Goal: Task Accomplishment & Management: Manage account settings

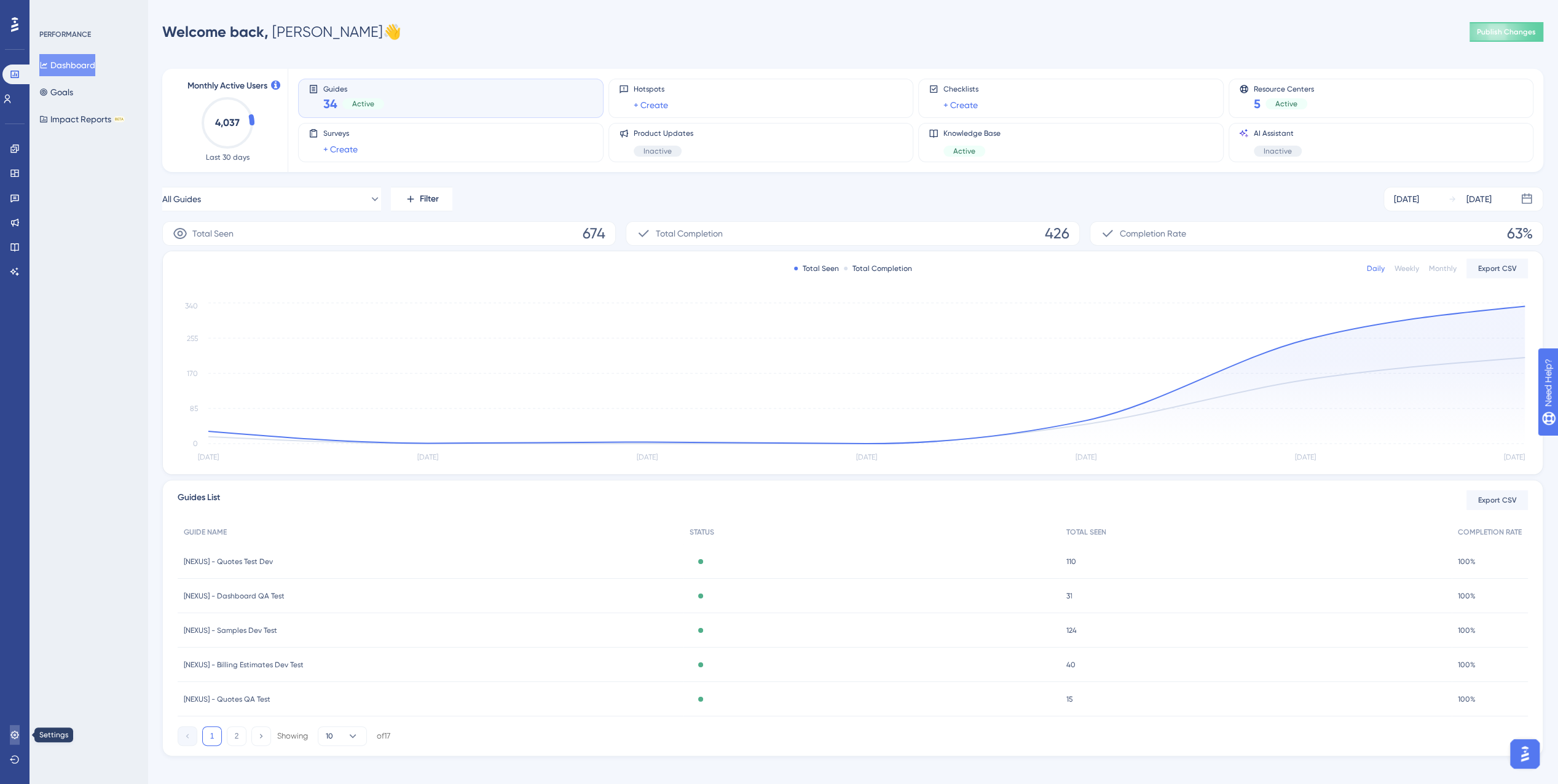
click at [10, 736] on link at bounding box center [15, 735] width 10 height 19
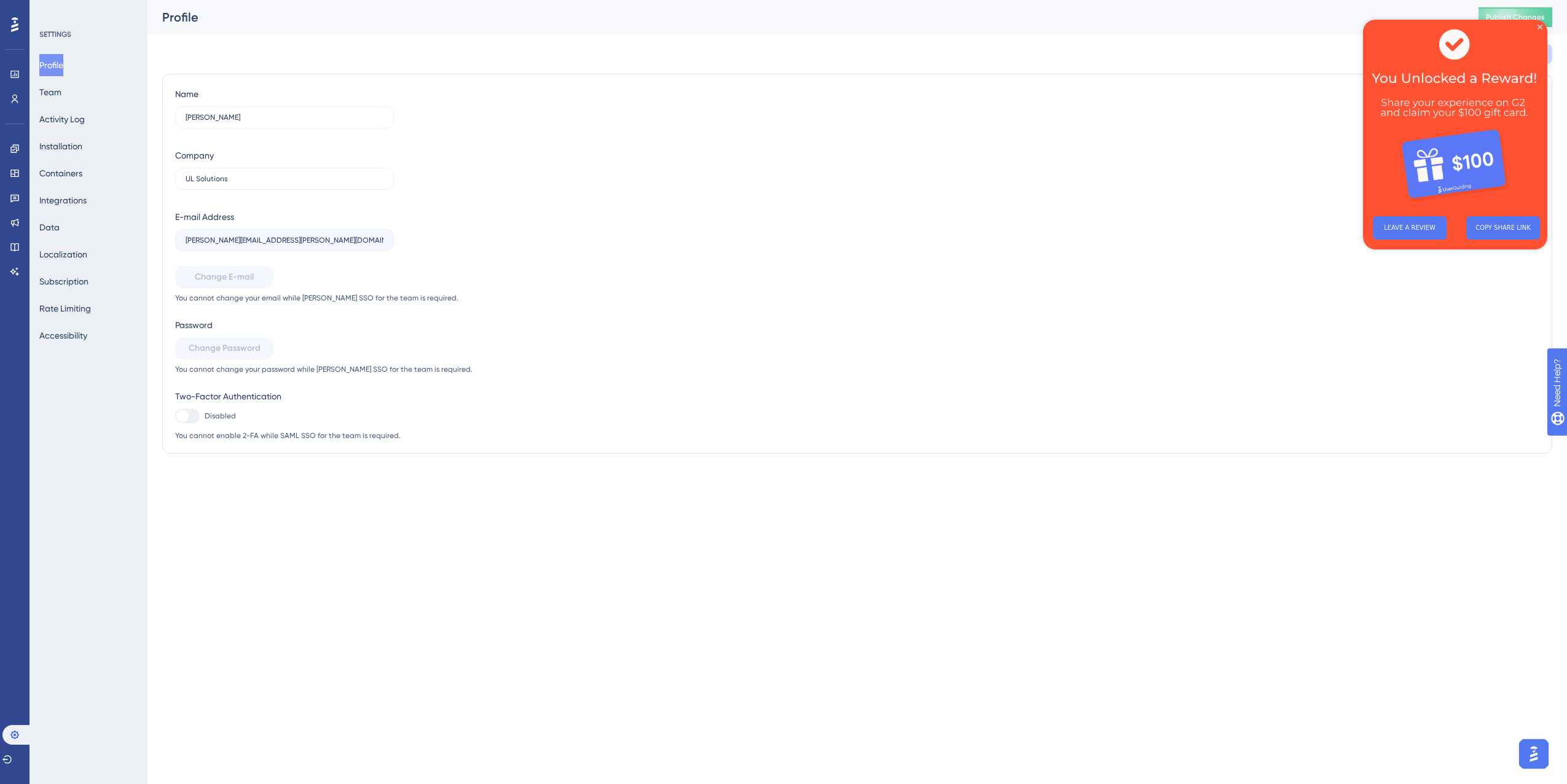
click at [1395, 335] on div "Name [PERSON_NAME] Company UL Solutions E-mail Address [PERSON_NAME][EMAIL_ADDR…" at bounding box center [857, 263] width 1364 height 354
click at [1539, 24] on img at bounding box center [1455, 113] width 184 height 187
click at [60, 96] on button "Team" at bounding box center [50, 92] width 22 height 22
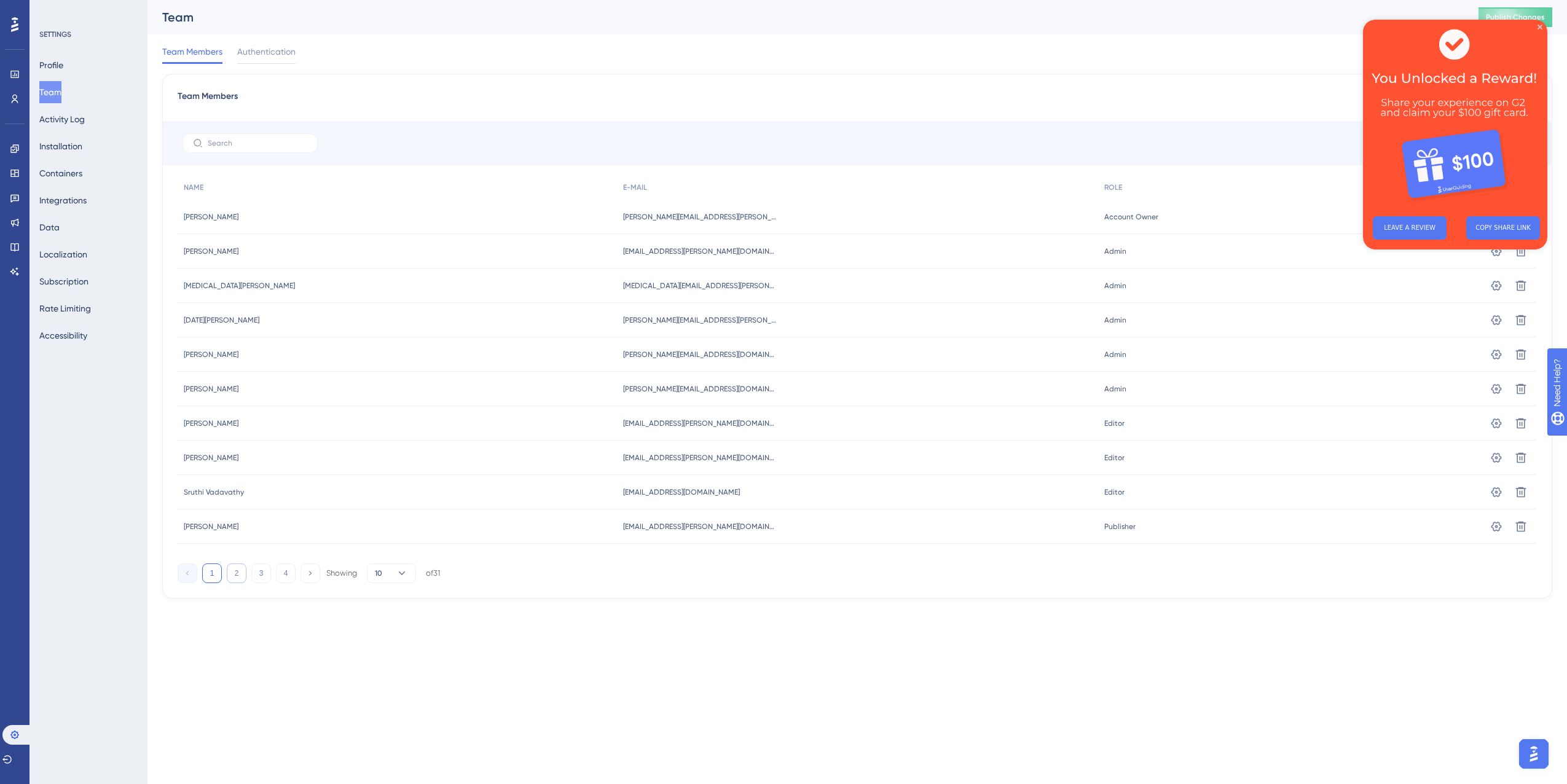
click at [236, 577] on button "2" at bounding box center [236, 573] width 19 height 19
click at [256, 573] on button "3" at bounding box center [261, 573] width 19 height 19
click at [1526, 354] on icon at bounding box center [1521, 354] width 13 height 13
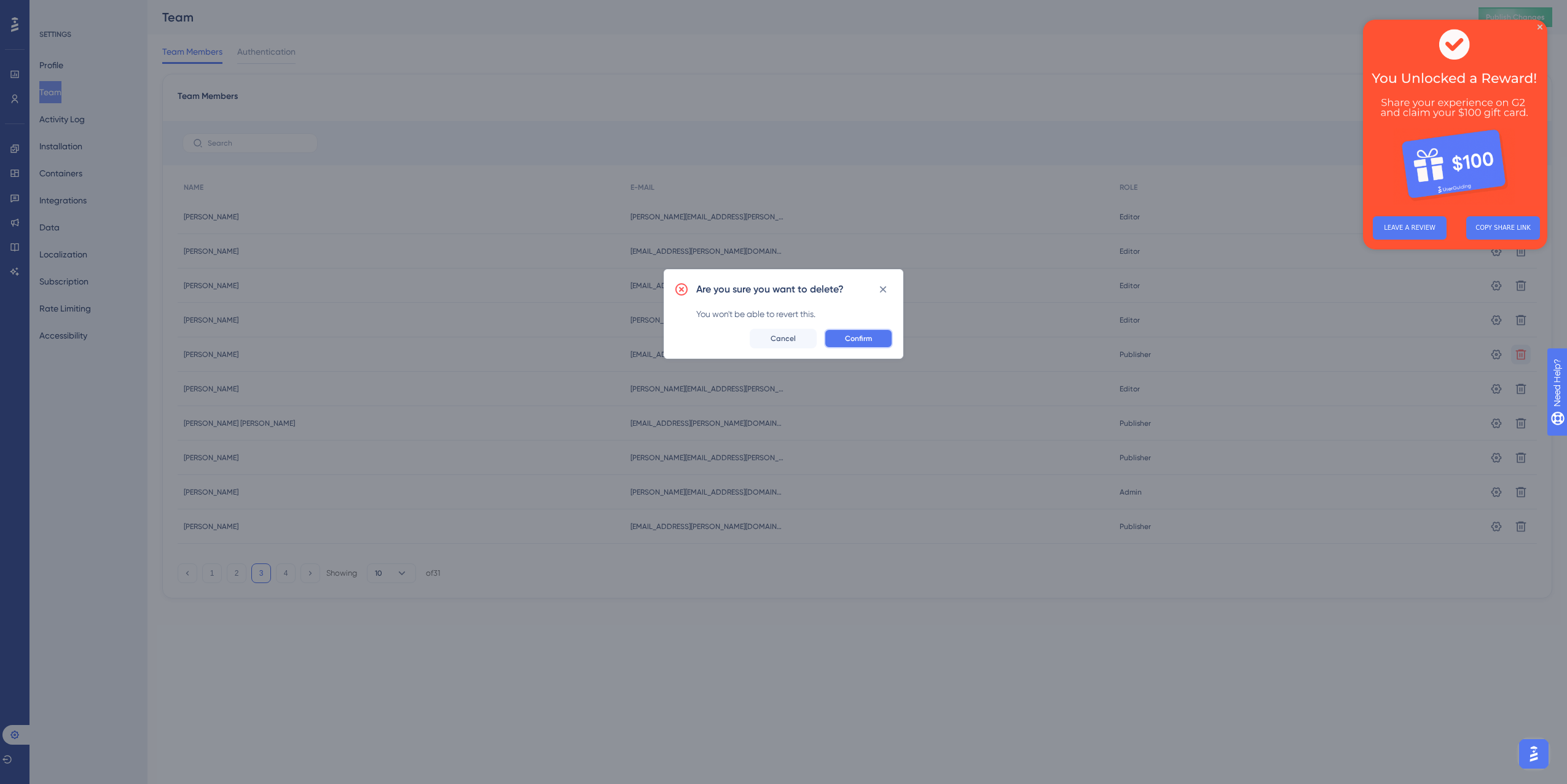
click at [856, 336] on span "Confirm" at bounding box center [858, 339] width 27 height 10
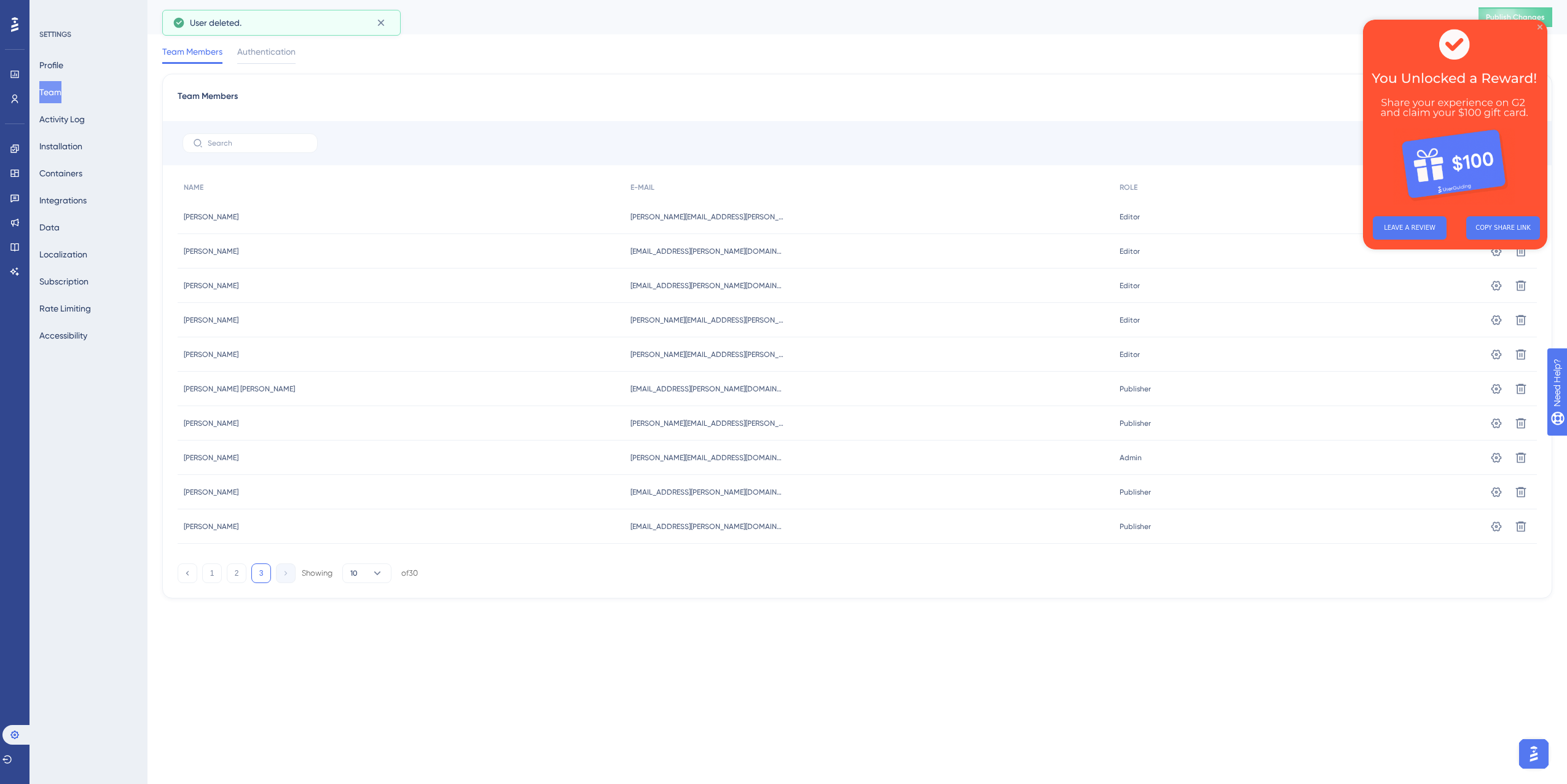
click at [1539, 24] on icon "Close Preview" at bounding box center [1540, 27] width 5 height 5
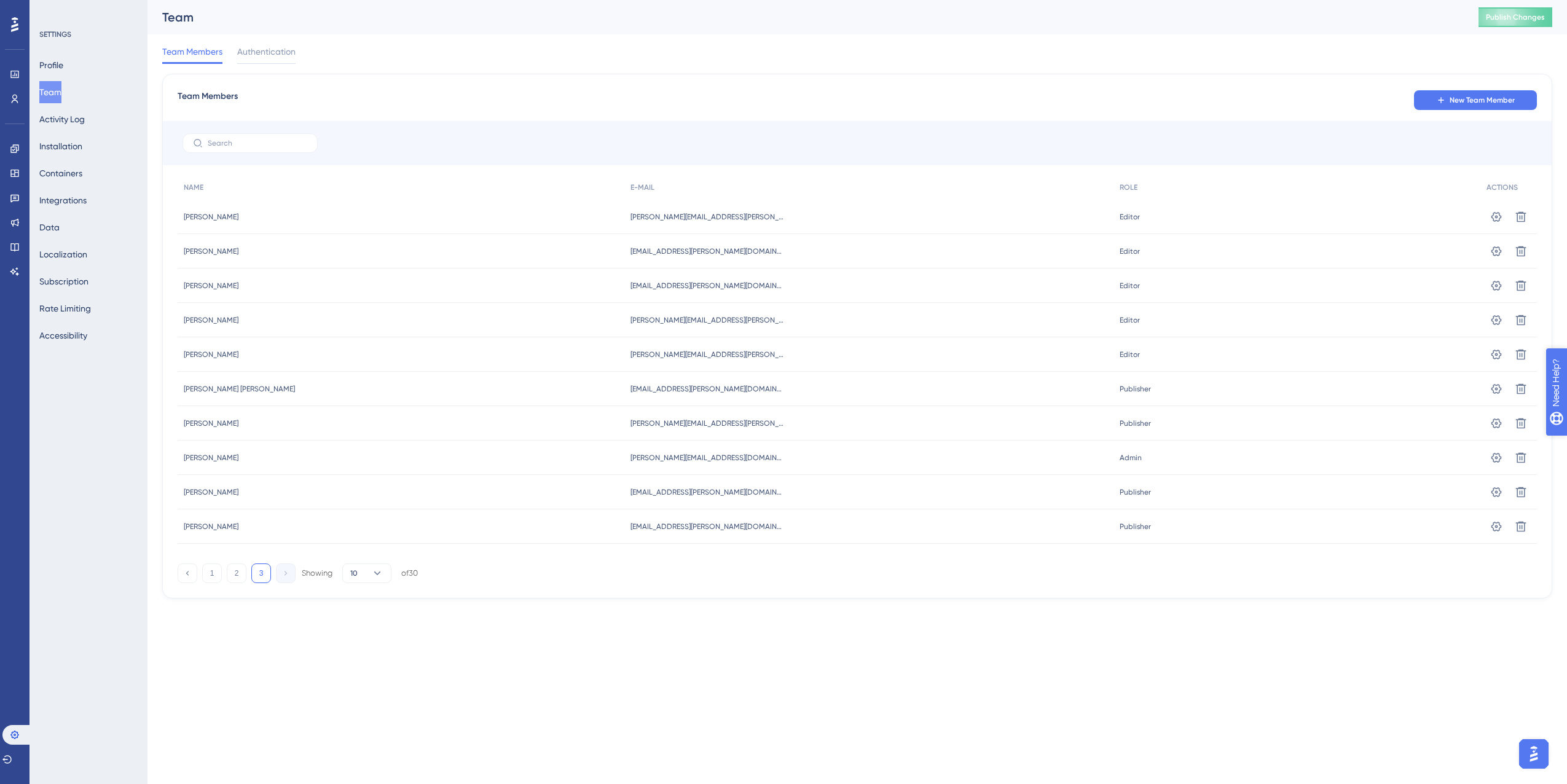
click at [1566, 443] on icon "open resource center" at bounding box center [1563, 446] width 14 height 14
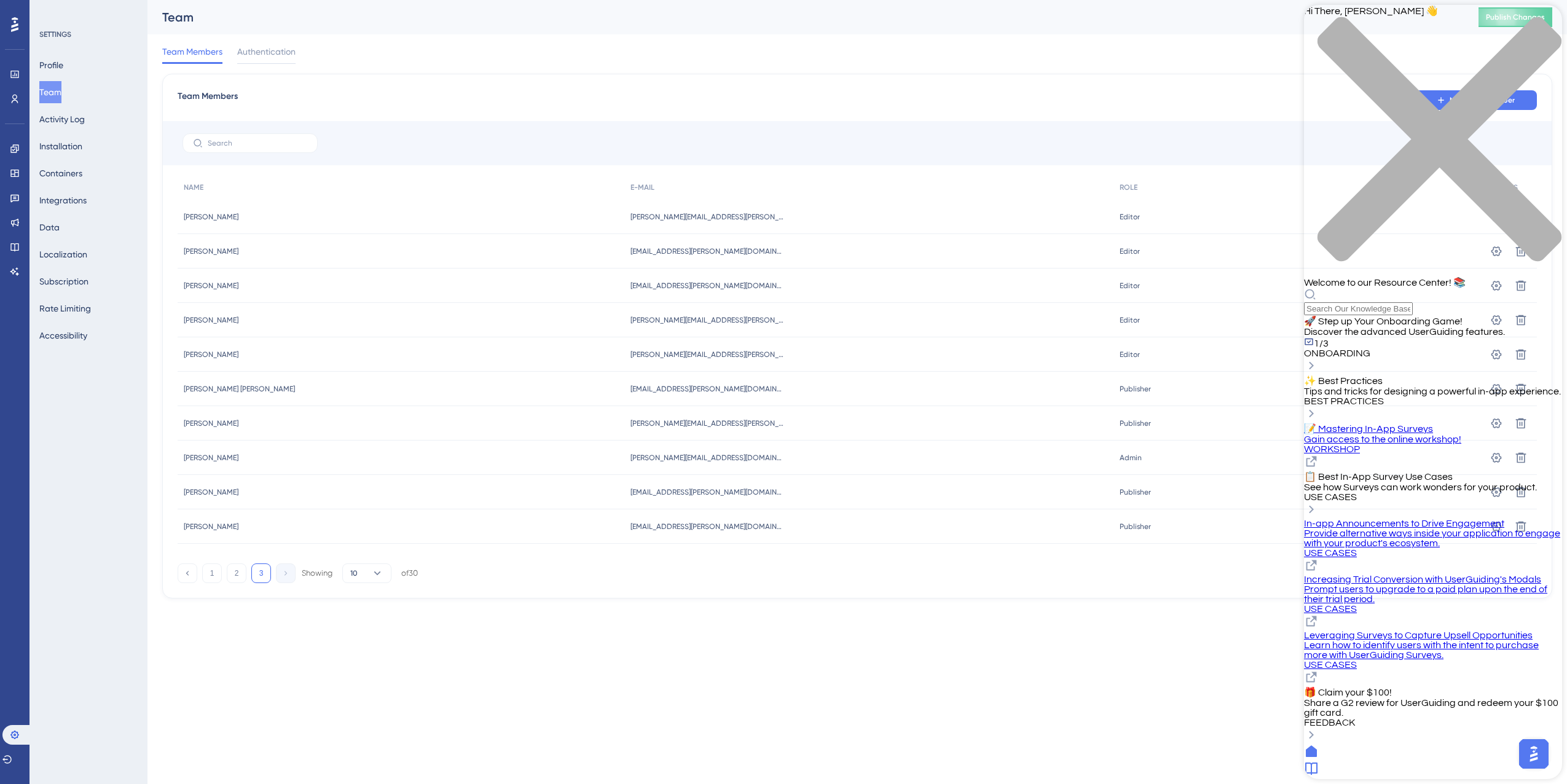
click at [1399, 288] on div "Resource Center Header" at bounding box center [1433, 301] width 258 height 27
click at [1411, 288] on div "Resource Center Header" at bounding box center [1433, 301] width 258 height 27
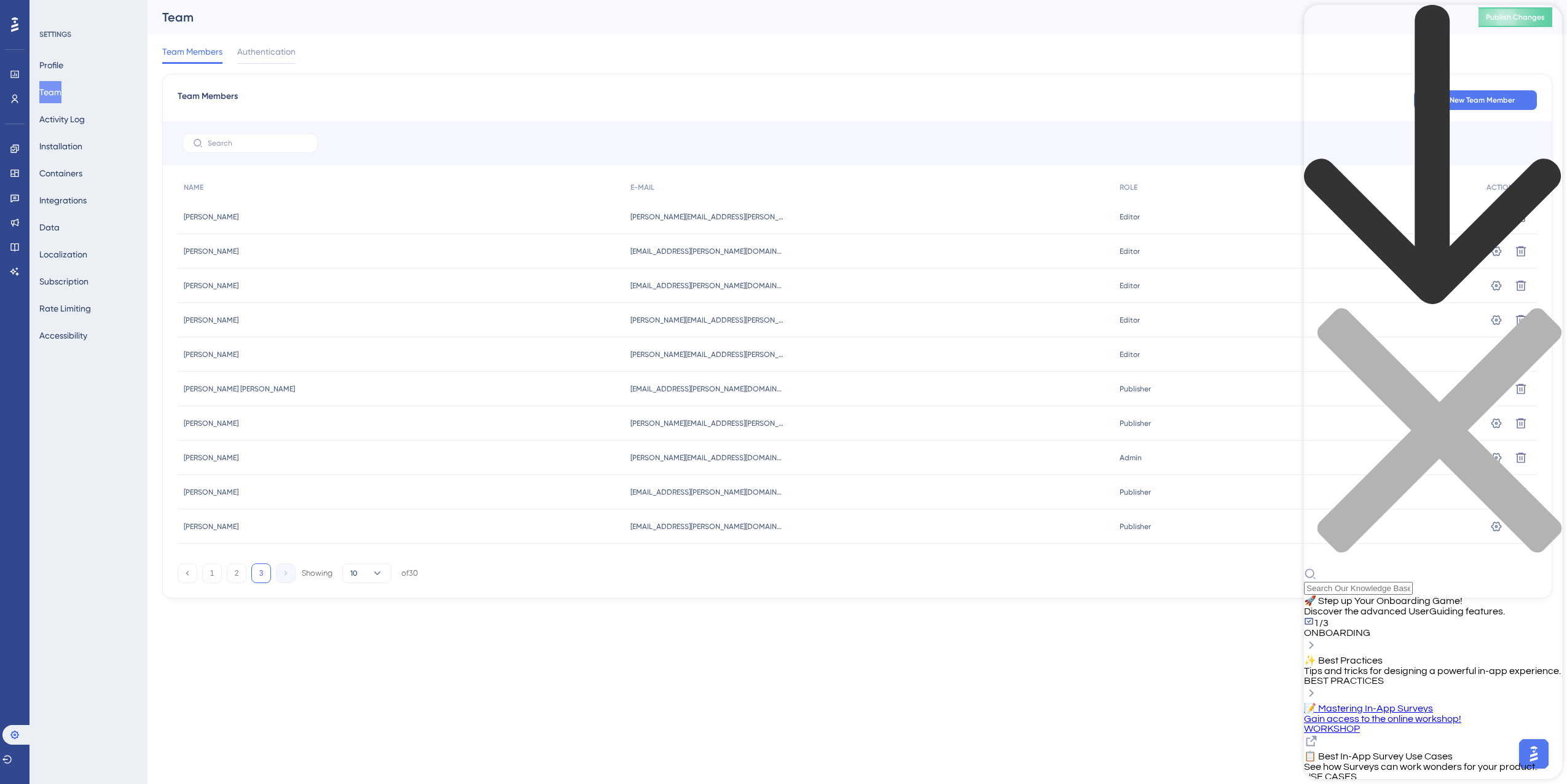
click at [1399, 72] on div "Resource Center Header" at bounding box center [1433, 300] width 258 height 590
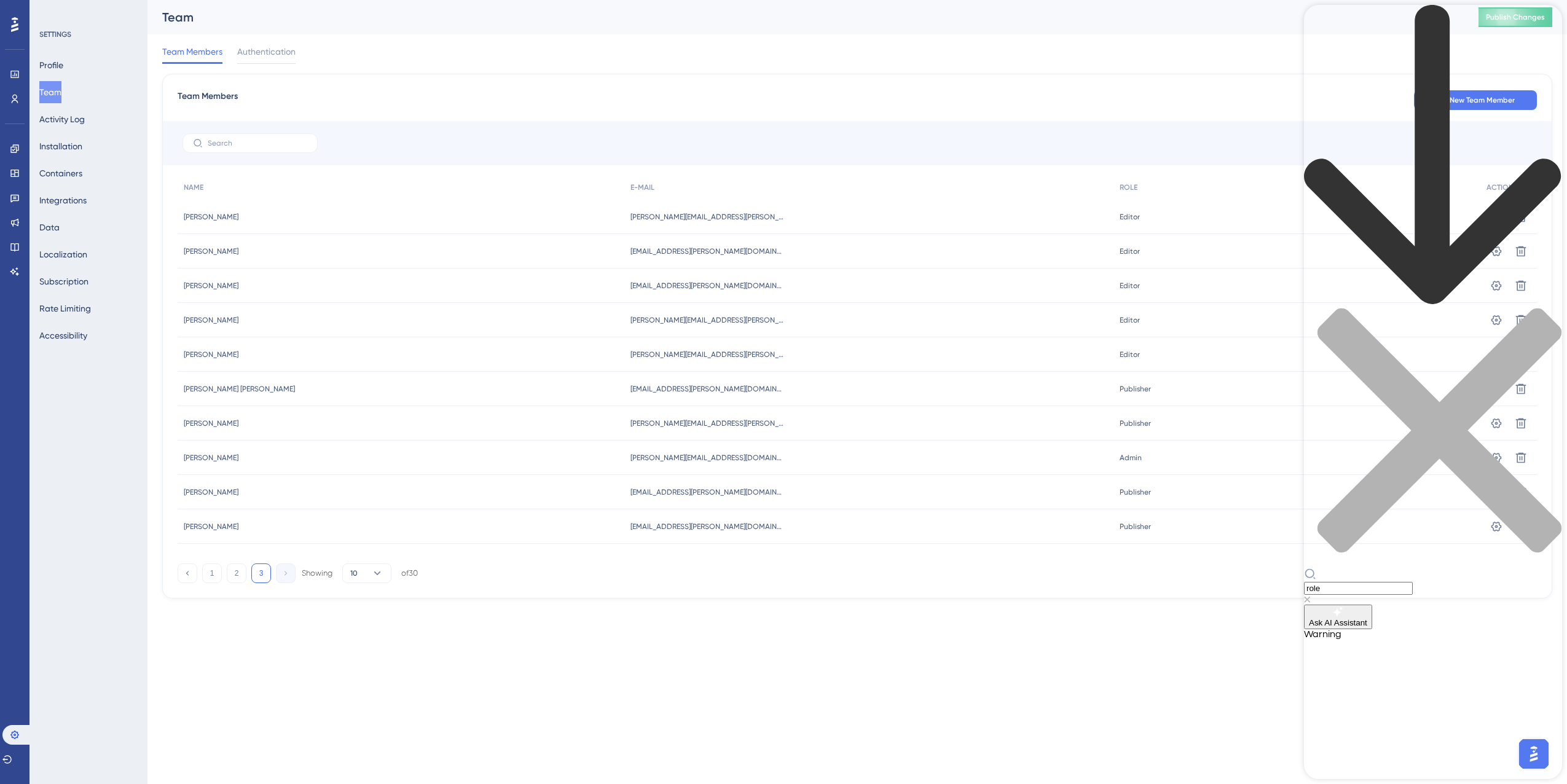
type input "role"
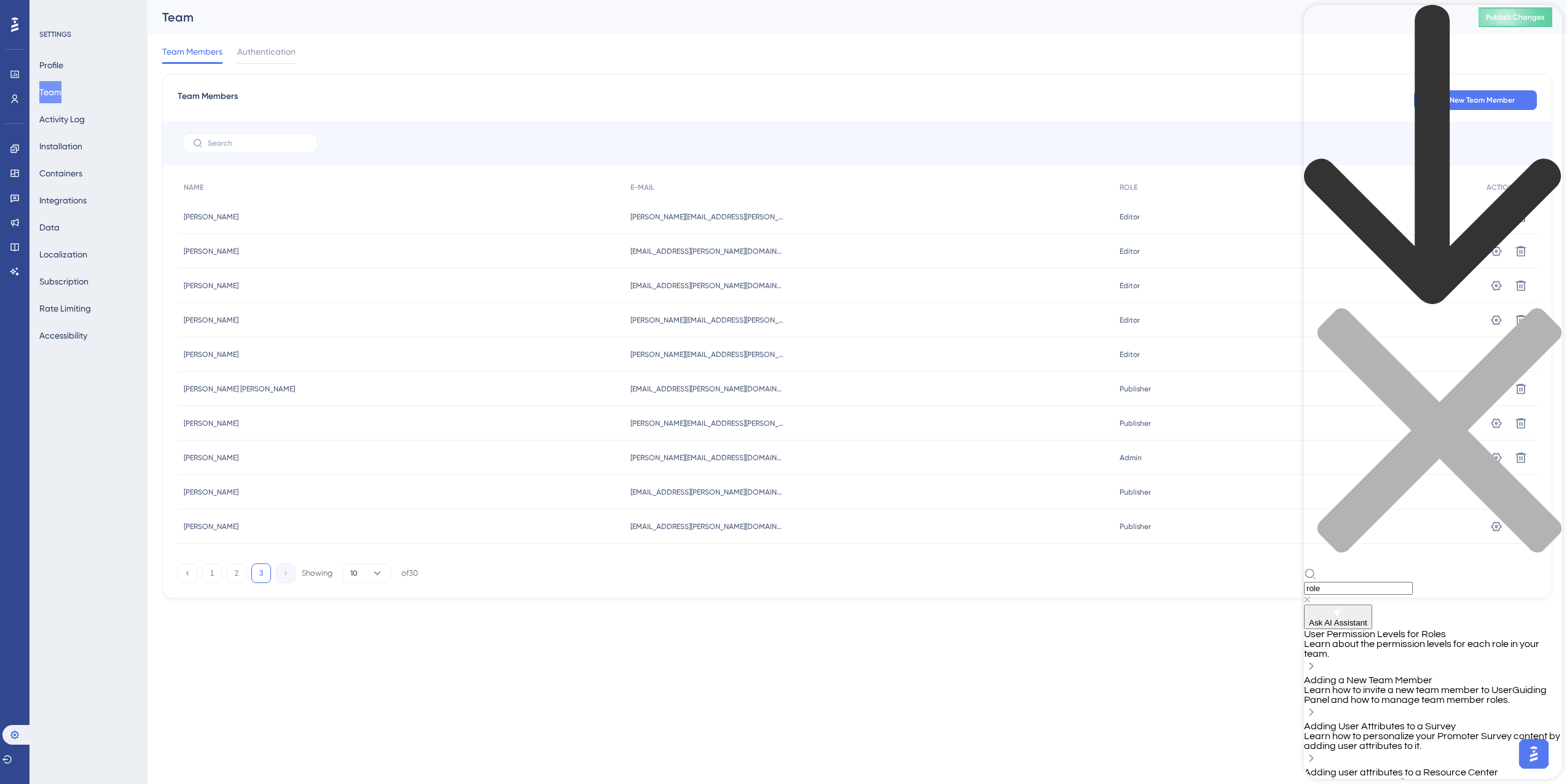
click at [1430, 629] on span "User Permission Levels for Roles" at bounding box center [1375, 634] width 142 height 10
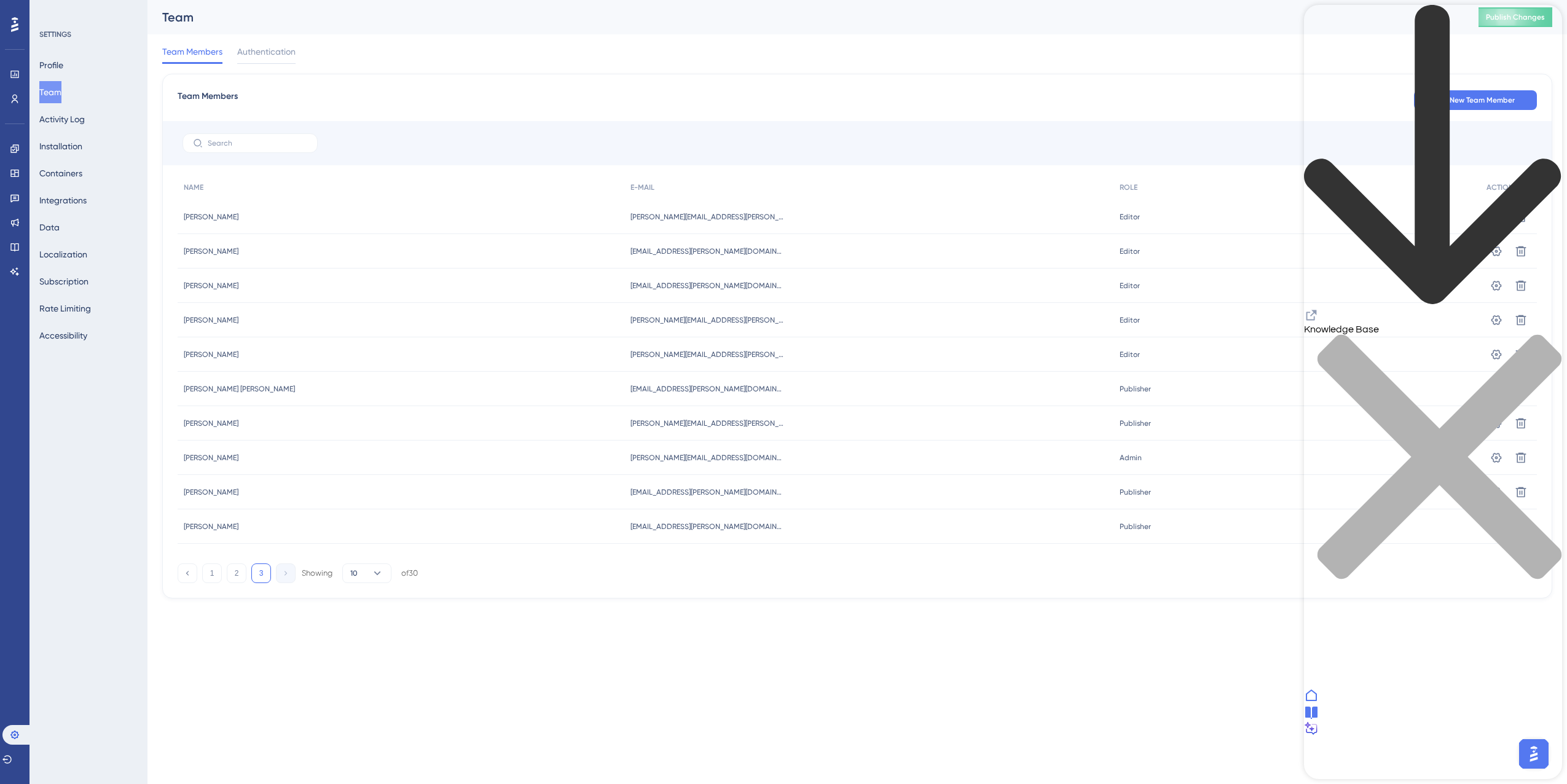
click at [1148, 0] on html "Performance Users Engagement Widgets Feedback Product Updates Knowledge Base AI…" at bounding box center [784, 0] width 1567 height 0
click at [1544, 334] on icon "close resource center" at bounding box center [1433, 463] width 258 height 258
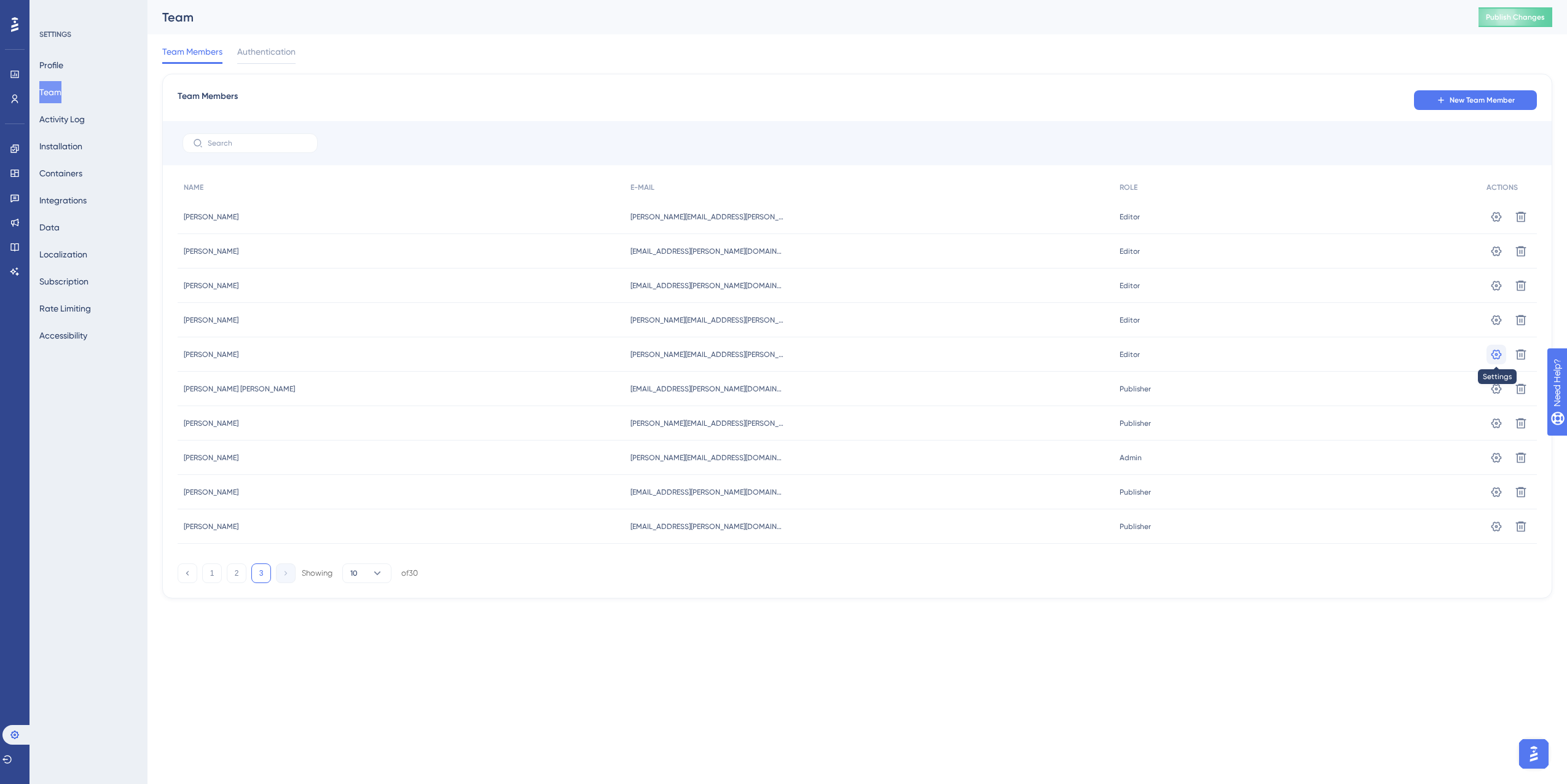
click at [1496, 358] on icon at bounding box center [1496, 354] width 11 height 10
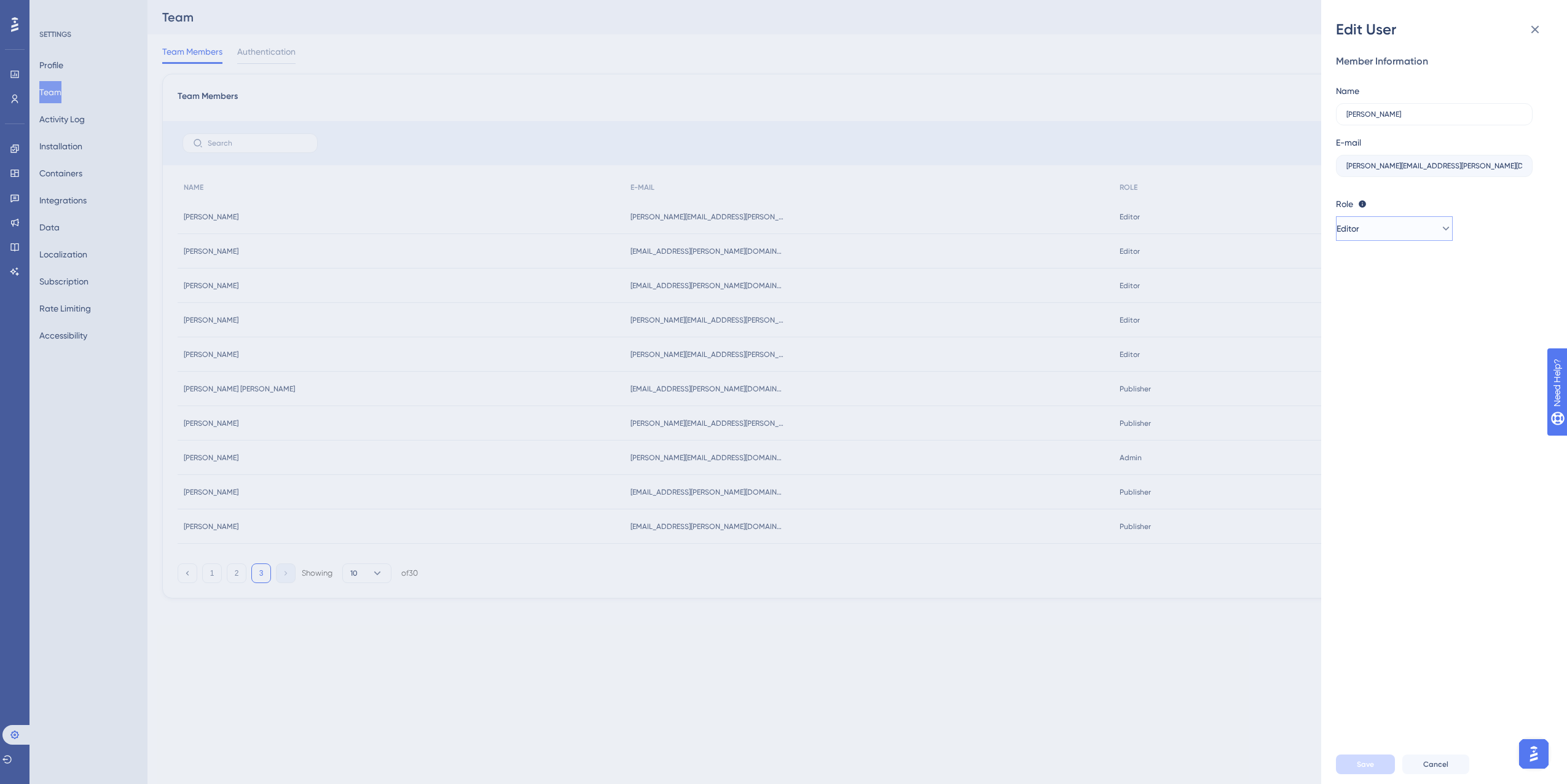
click at [1397, 228] on button "Editor" at bounding box center [1394, 228] width 116 height 24
click at [1379, 291] on span "Publisher" at bounding box center [1371, 291] width 36 height 15
click at [1344, 763] on button "Save" at bounding box center [1365, 764] width 59 height 19
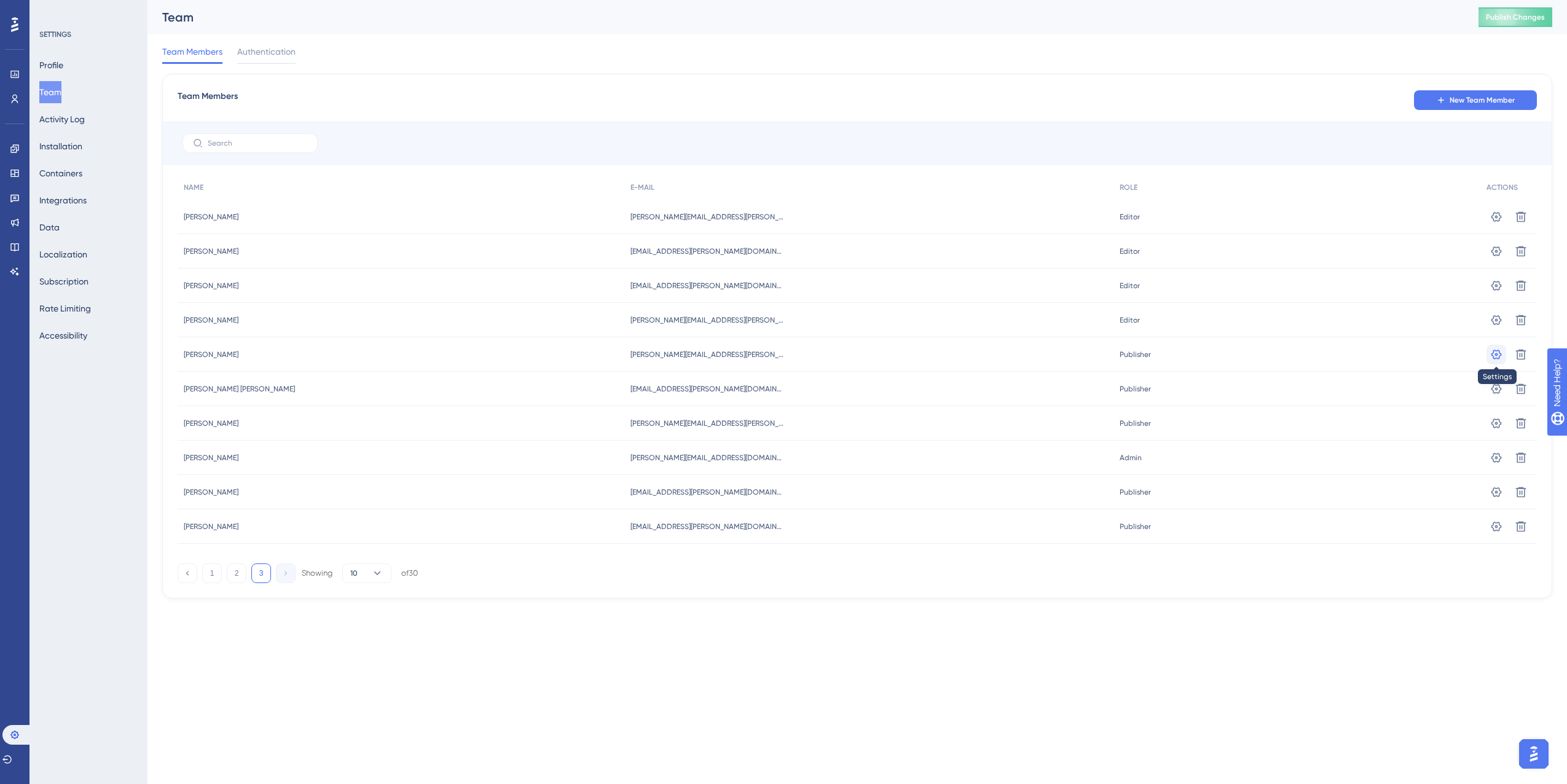
click at [1496, 356] on icon at bounding box center [1496, 354] width 13 height 13
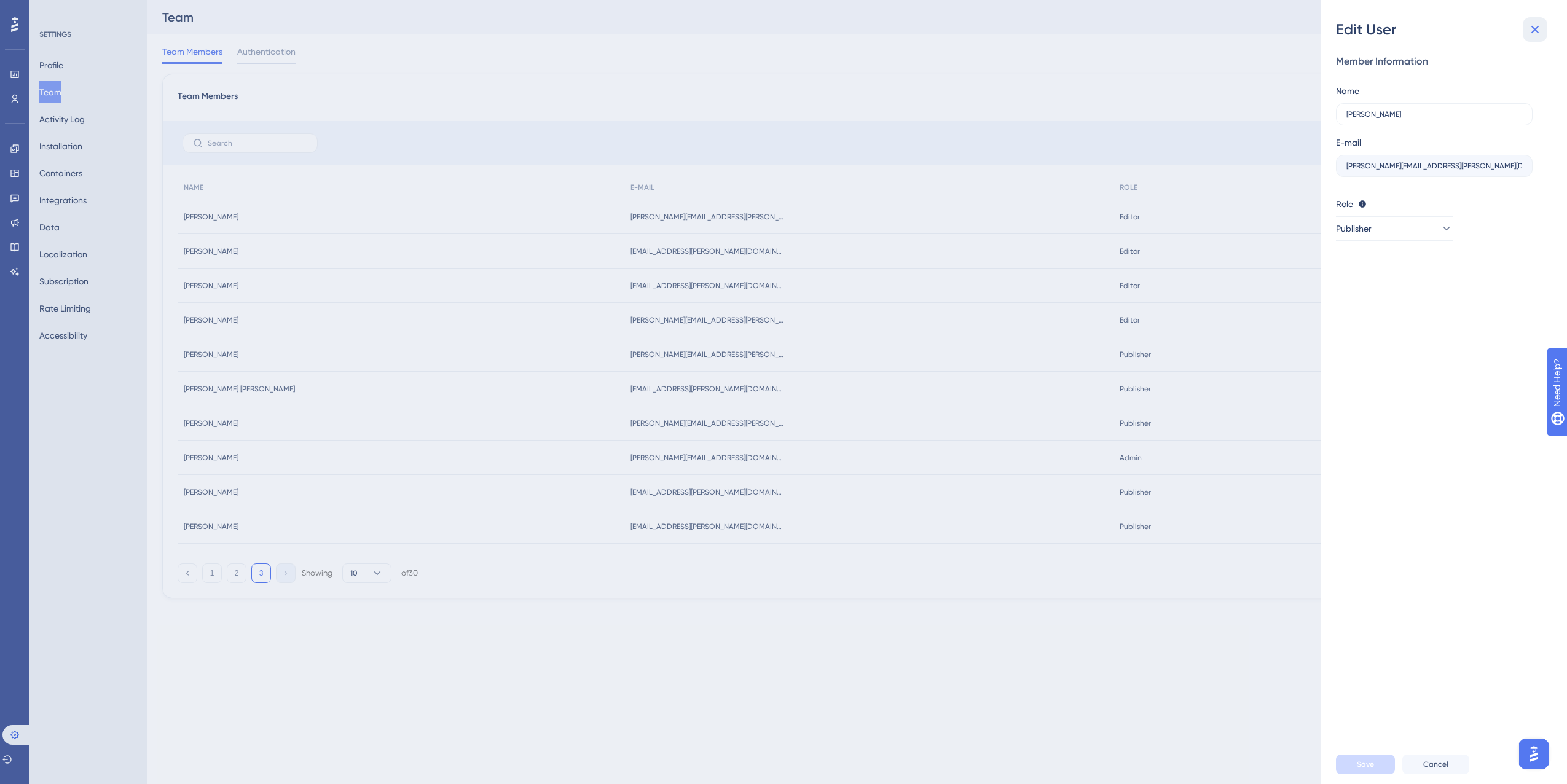
click at [1534, 33] on icon at bounding box center [1535, 29] width 15 height 15
